Goal: Information Seeking & Learning: Learn about a topic

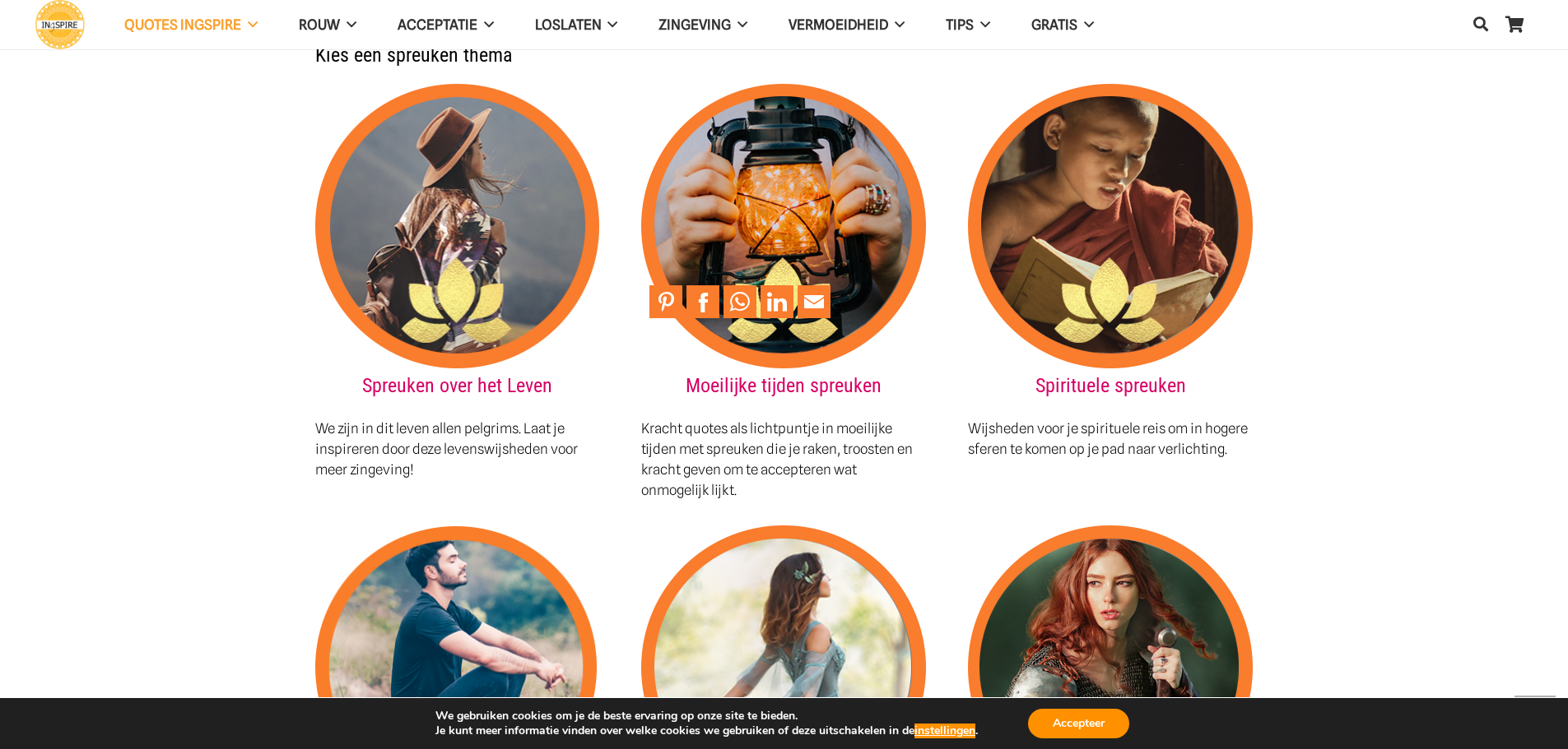
scroll to position [1809, 0]
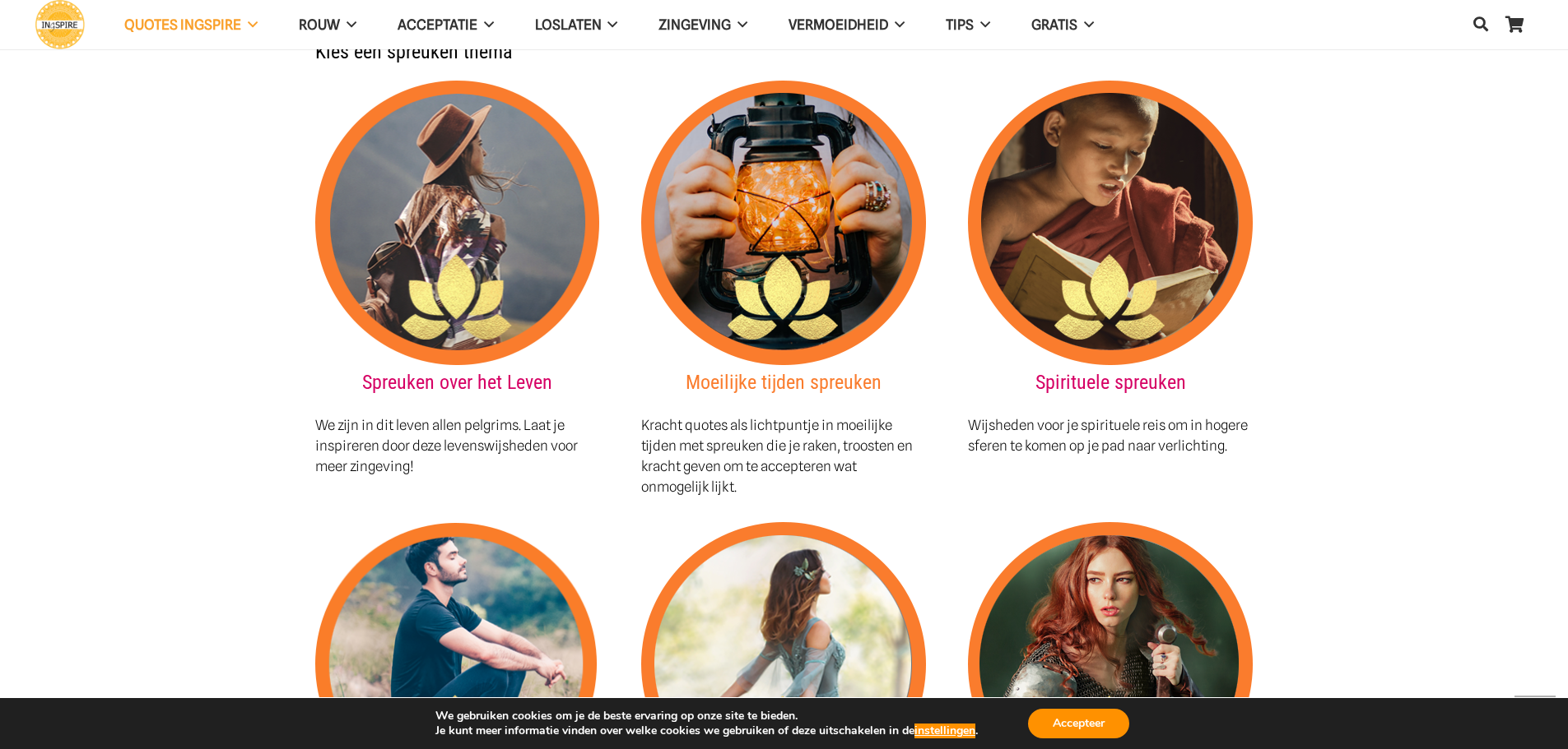
click at [794, 371] on link "Moeilijke tijden spreuken" at bounding box center [784, 382] width 196 height 23
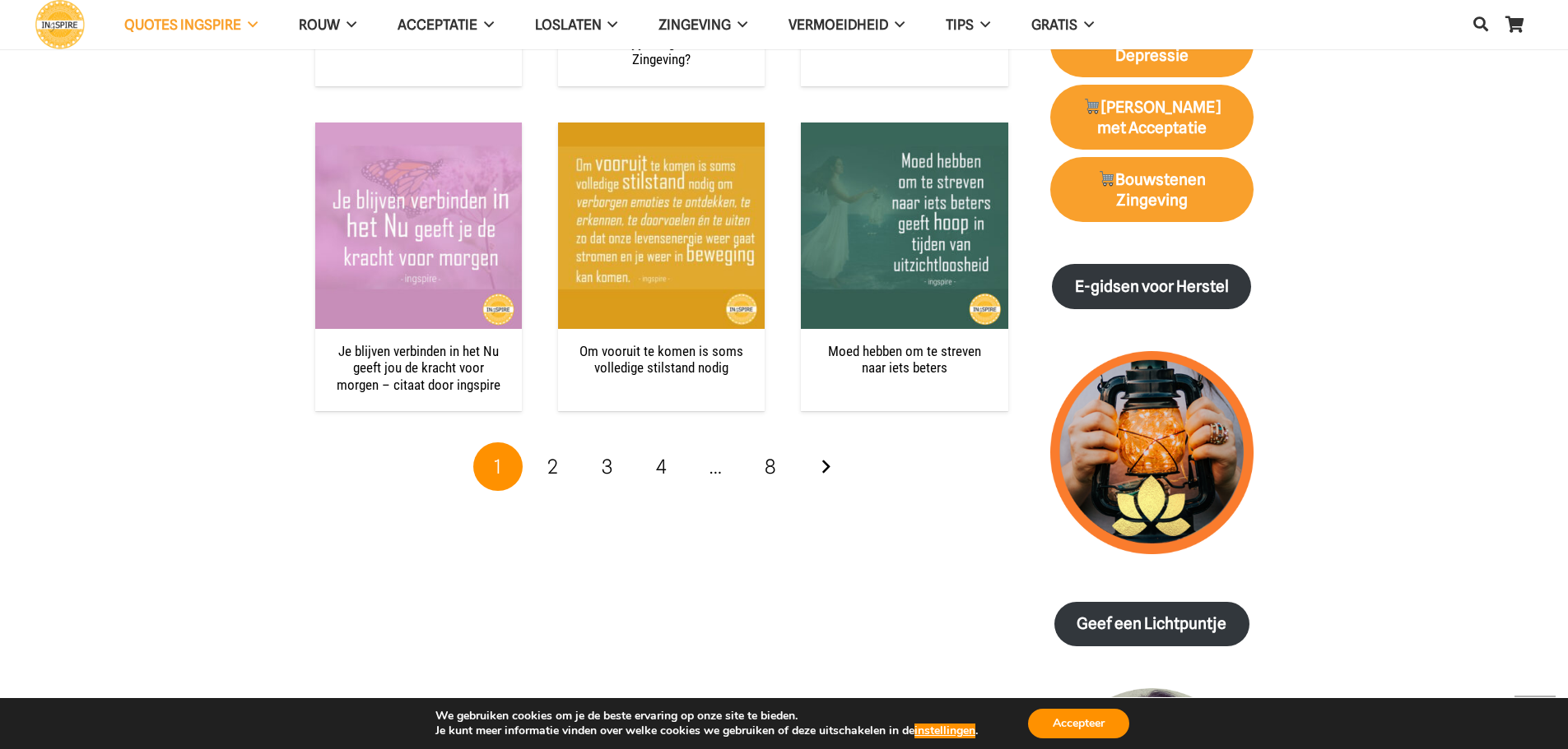
scroll to position [2221, 0]
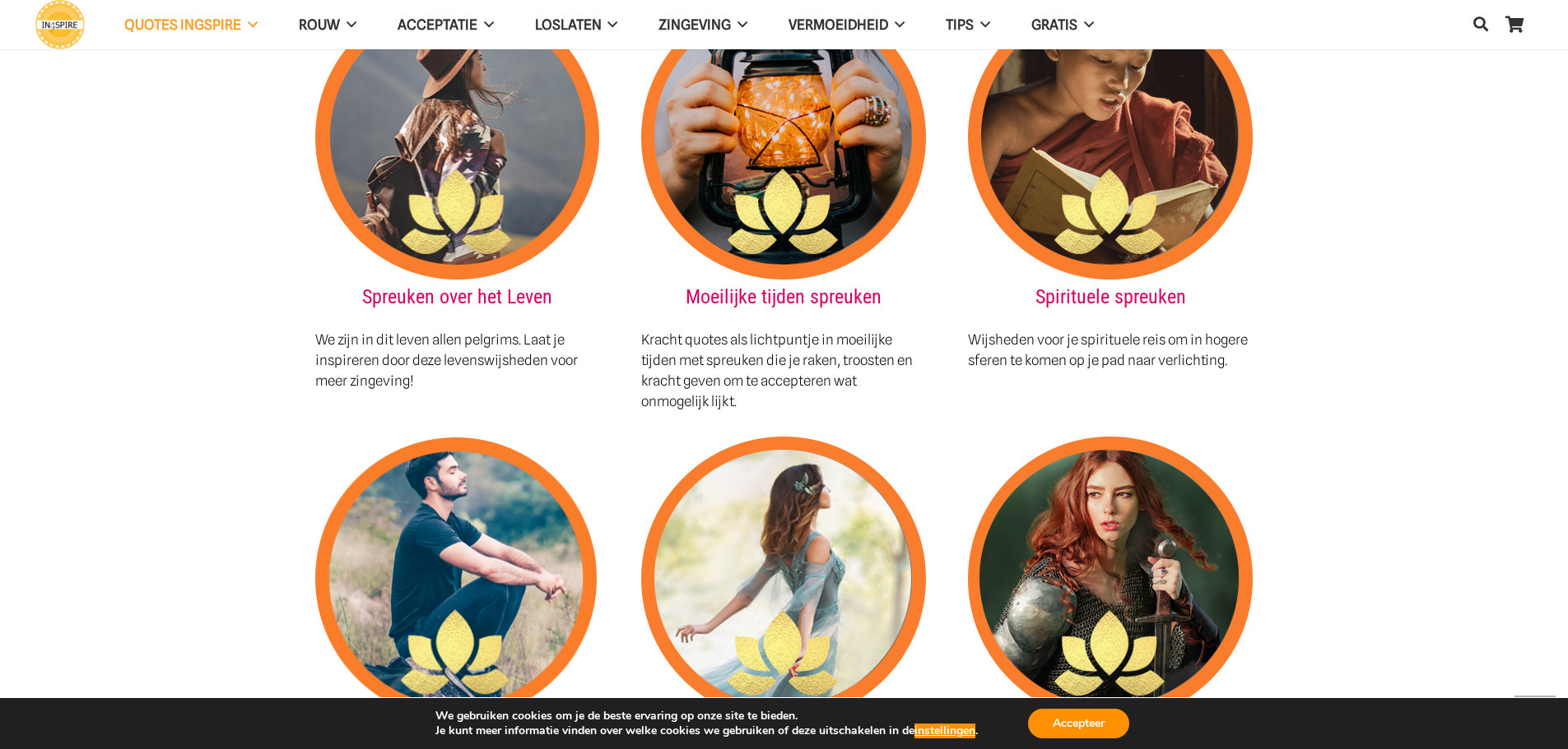
scroll to position [1891, 0]
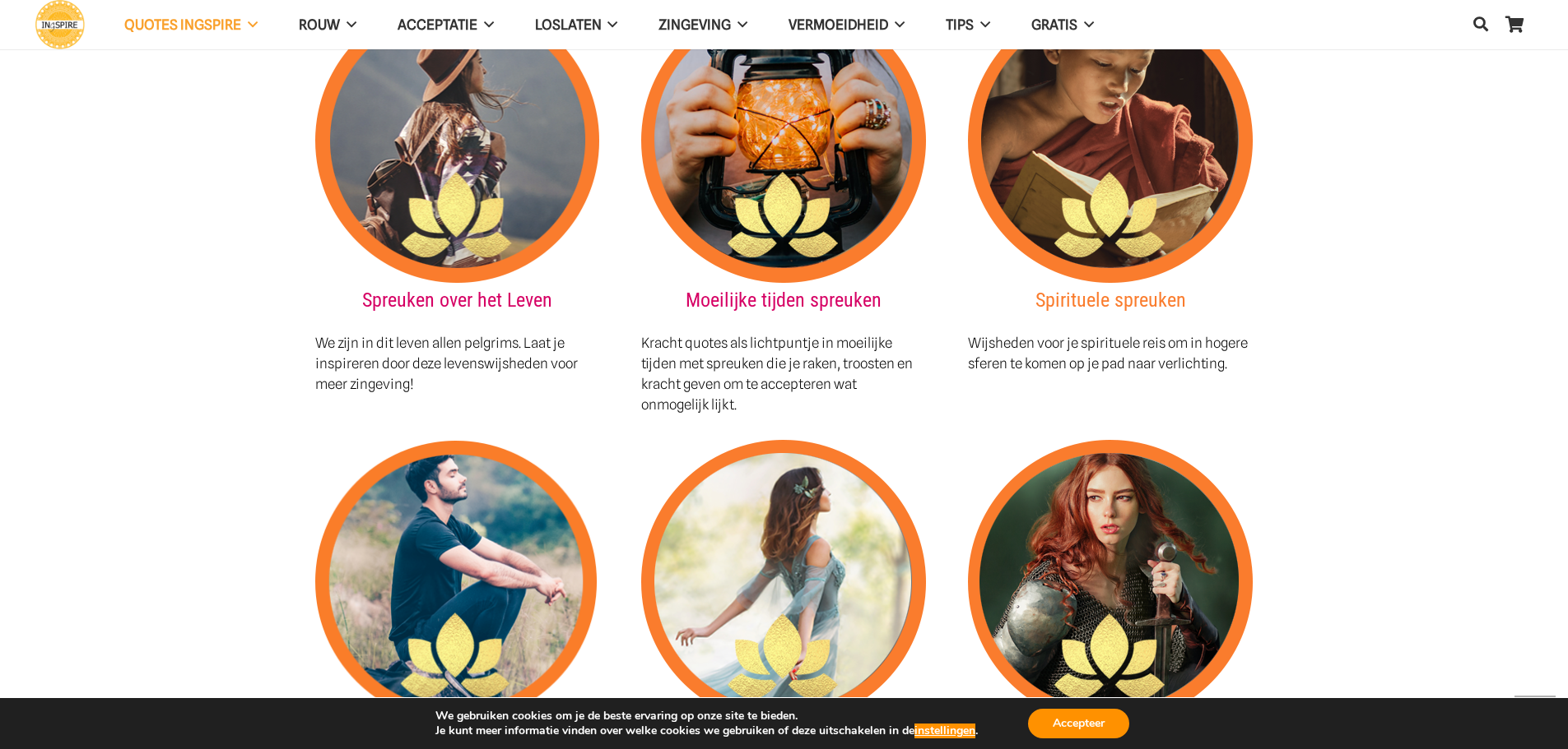
click at [1092, 289] on link "Spirituele spreuken" at bounding box center [1110, 300] width 150 height 23
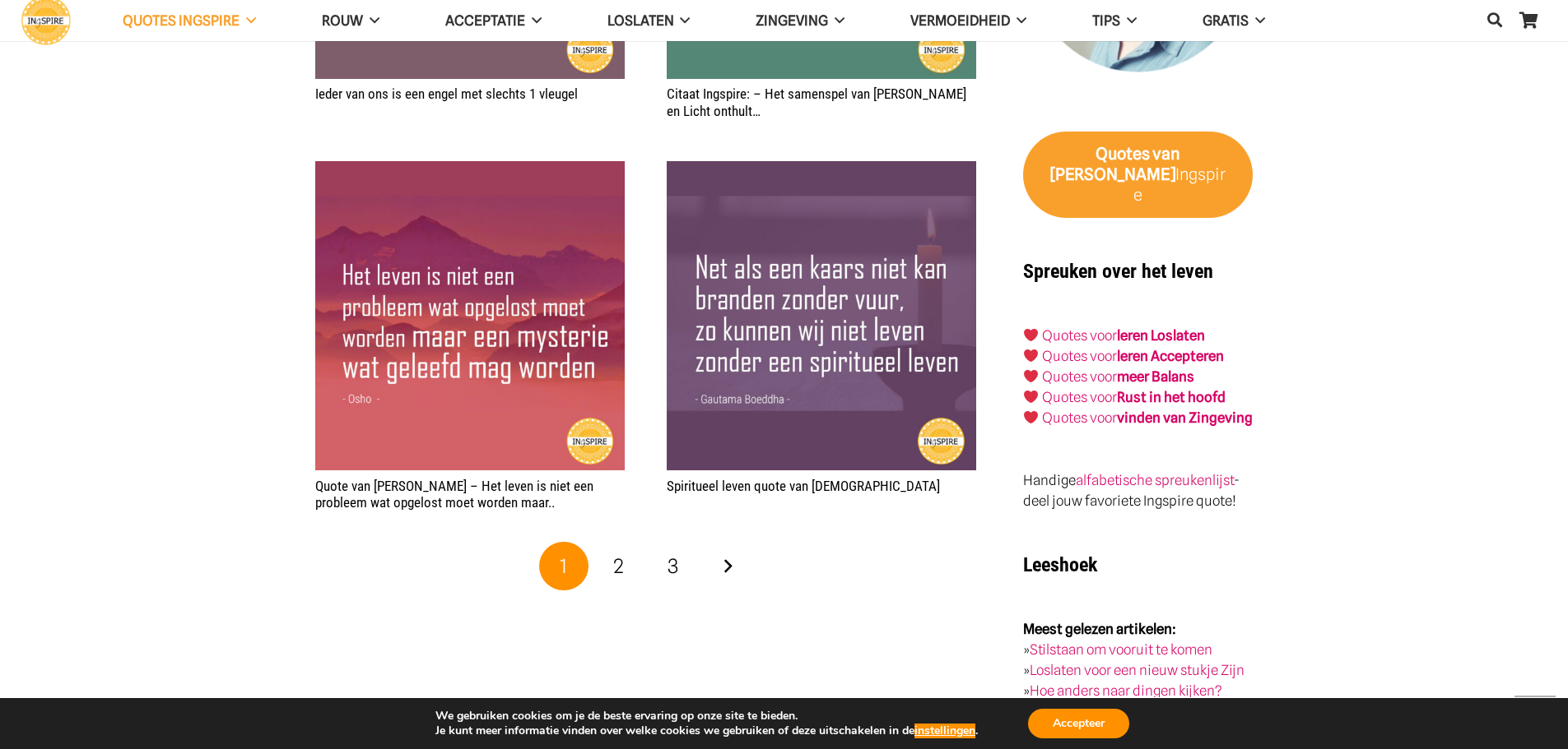
scroll to position [2961, 0]
